Goal: Find specific page/section: Find specific page/section

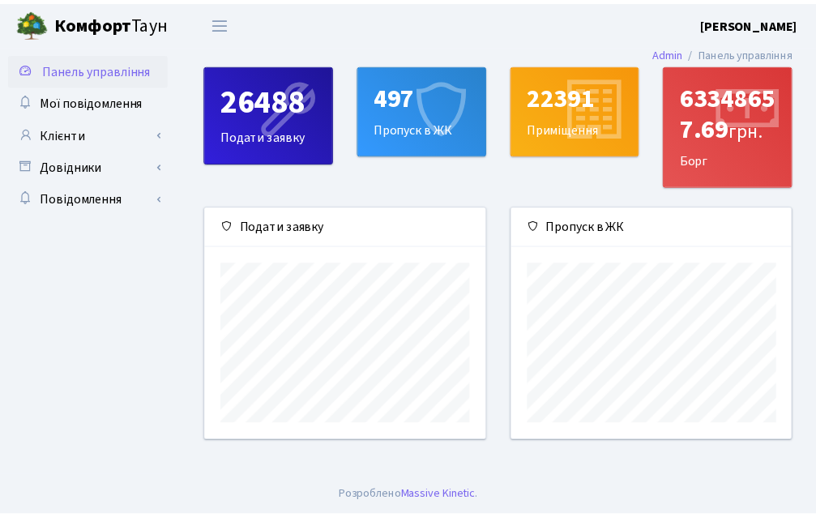
scroll to position [234, 284]
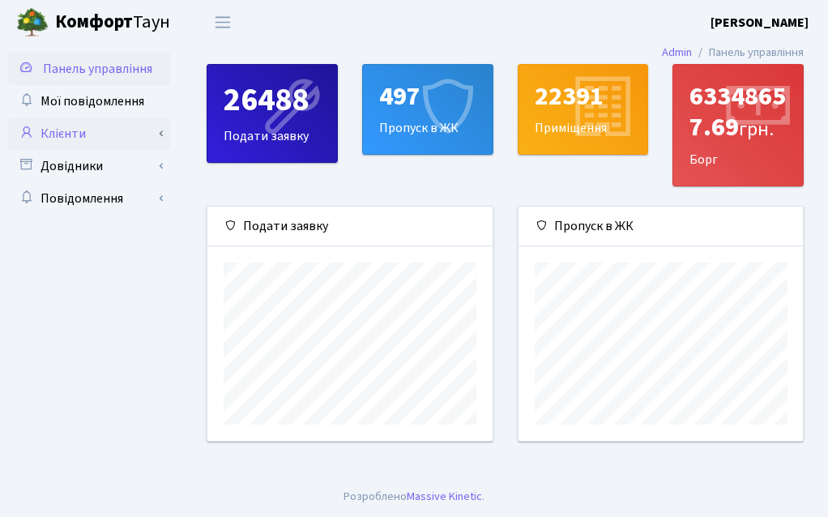
click at [101, 139] on link "Клієнти" at bounding box center [89, 133] width 162 height 32
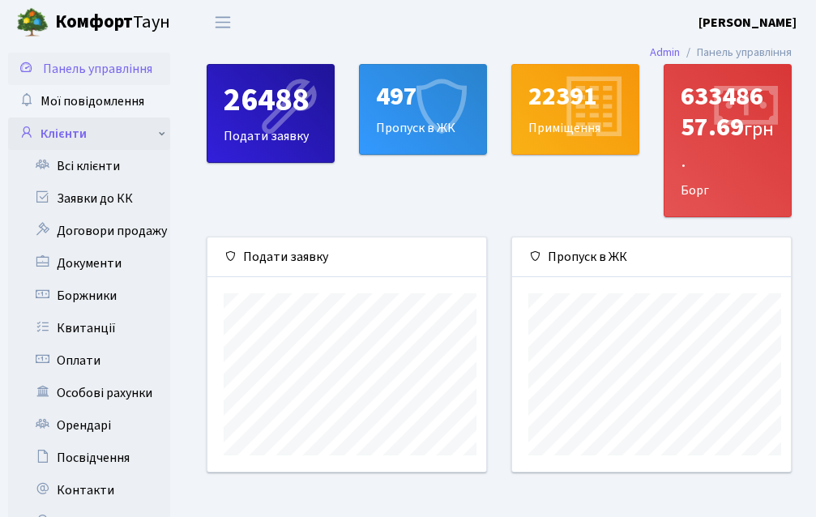
scroll to position [809919, 809874]
click at [120, 165] on link "Всі клієнти" at bounding box center [89, 166] width 162 height 32
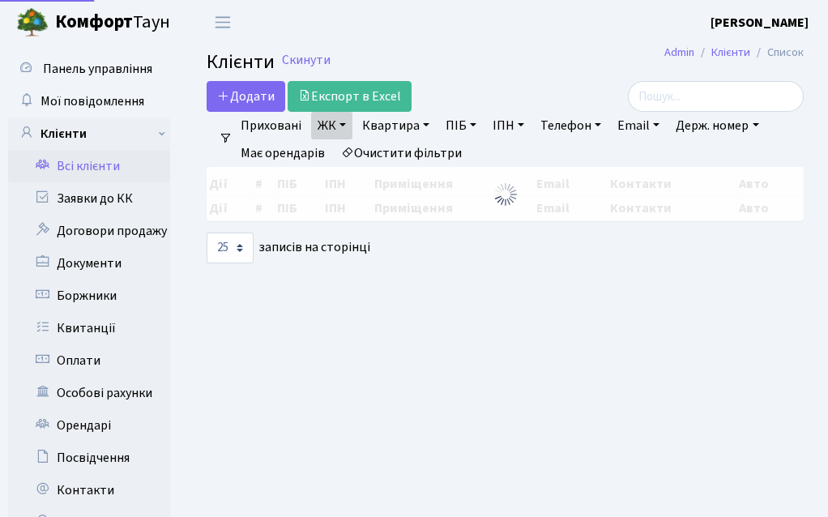
select select "25"
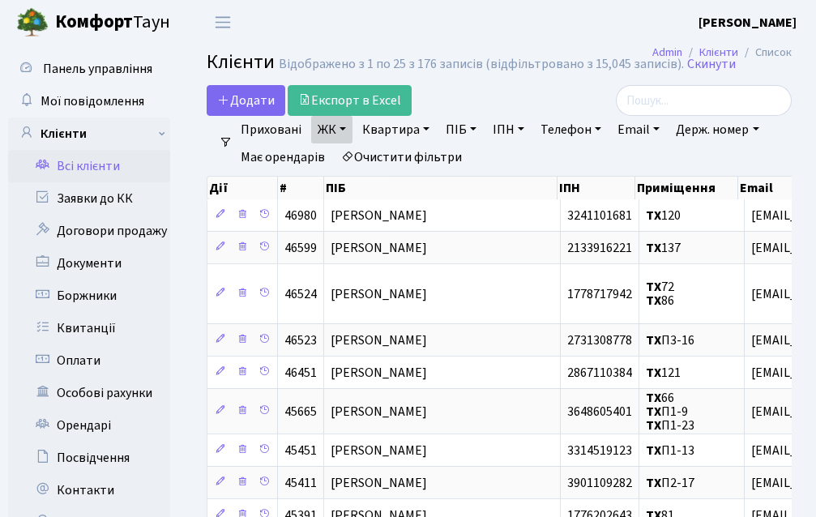
click at [420, 121] on link "Квартира" at bounding box center [396, 130] width 80 height 28
type input "72"
click at [486, 100] on div "Додати Експорт в Excel" at bounding box center [398, 100] width 382 height 31
